Goal: Obtain resource: Obtain resource

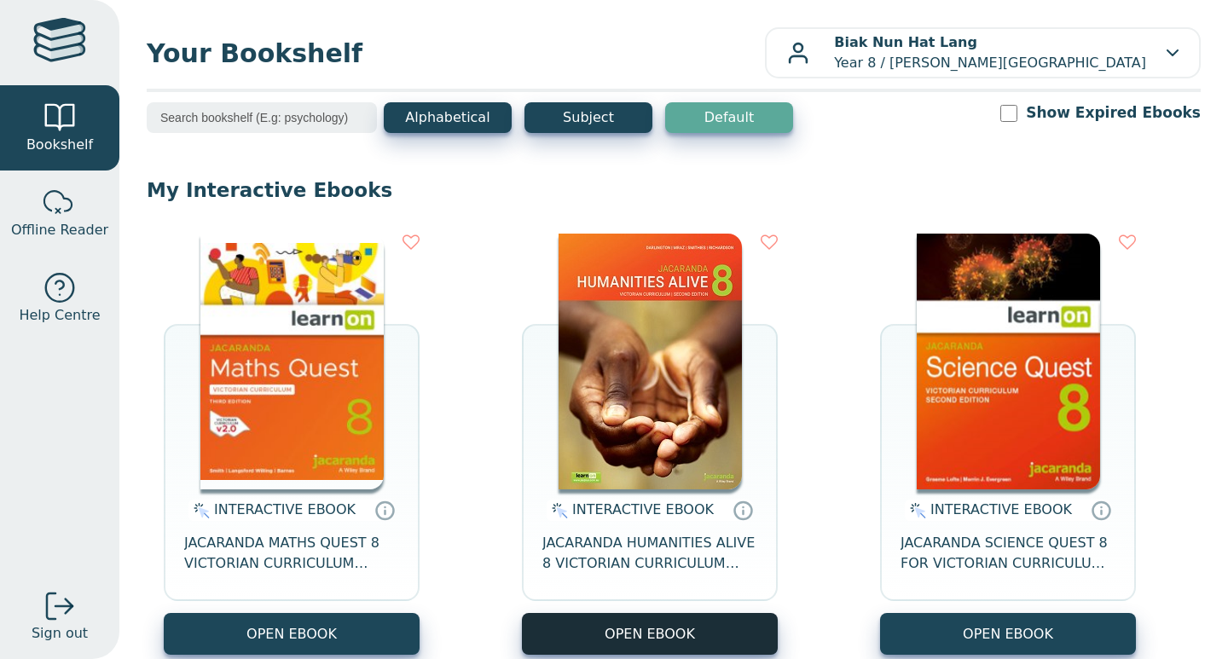
click at [687, 621] on button "OPEN EBOOK" at bounding box center [650, 634] width 256 height 42
click at [705, 620] on button "OPEN EBOOK" at bounding box center [650, 634] width 256 height 42
